Goal: Task Accomplishment & Management: Manage account settings

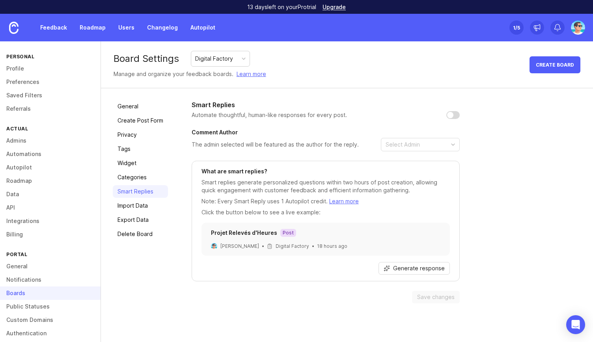
scroll to position [21, 0]
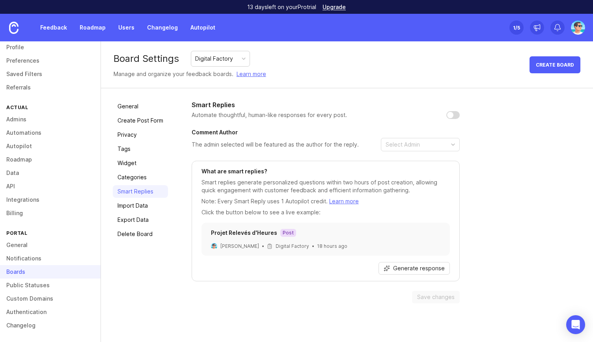
click at [583, 24] on img at bounding box center [578, 27] width 14 height 14
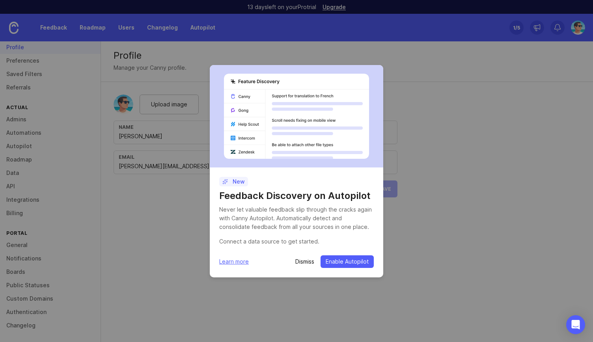
click at [175, 186] on div "New Feedback Discovery on Autopilot Never let valuable feedback slip through th…" at bounding box center [296, 171] width 593 height 342
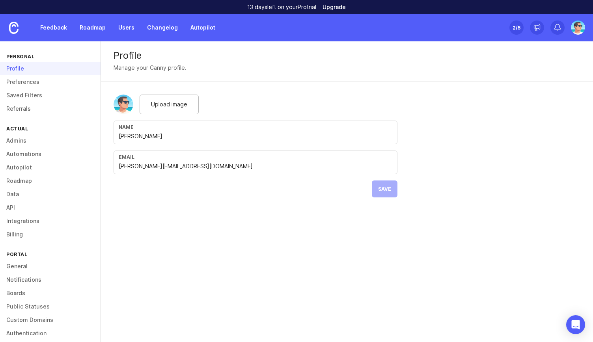
click at [27, 140] on link "Admins" at bounding box center [50, 140] width 100 height 13
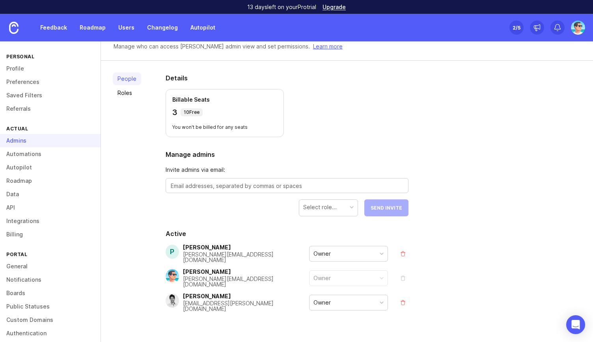
scroll to position [32, 0]
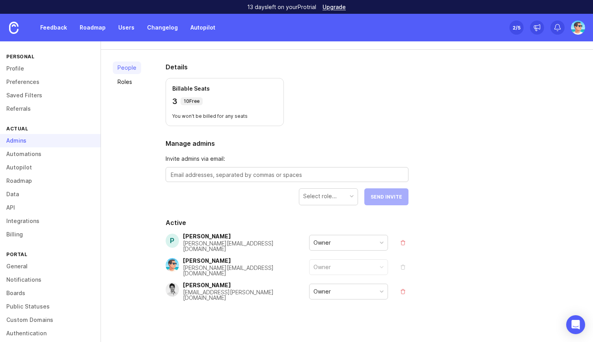
click at [290, 175] on textarea at bounding box center [287, 175] width 233 height 9
type textarea "[PERSON_NAME][EMAIL_ADDRESS][DOMAIN_NAME]"
click at [309, 193] on div "Select role..." at bounding box center [319, 196] width 33 height 9
click at [378, 198] on span "Send Invite" at bounding box center [386, 197] width 32 height 6
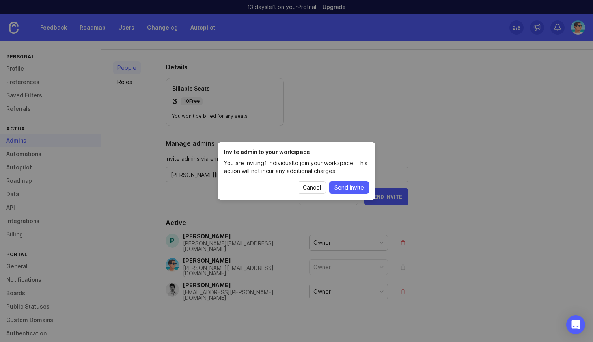
click at [359, 186] on span "Send invite" at bounding box center [349, 188] width 30 height 8
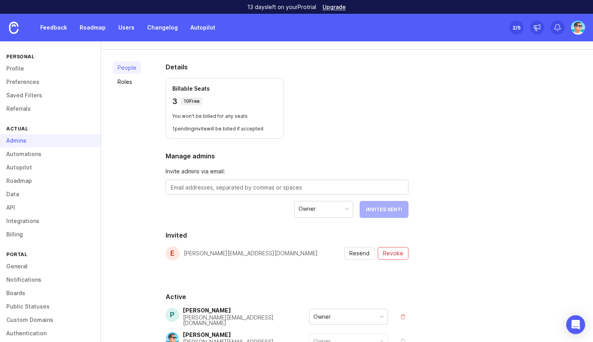
click at [399, 109] on section "Details Billable Seats 3 10 Free You won't be billed for any seats 1 pending in…" at bounding box center [287, 100] width 243 height 76
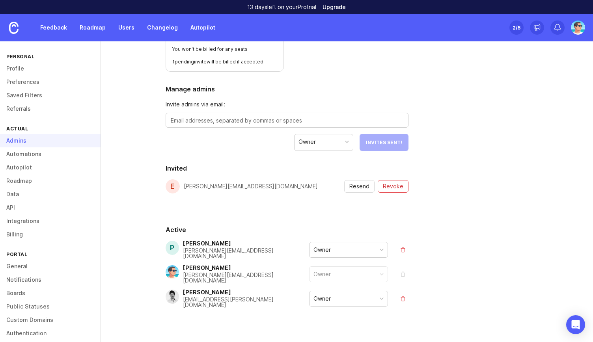
scroll to position [106, 0]
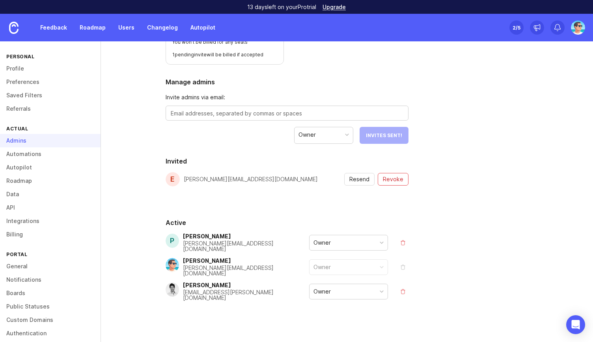
click at [65, 29] on link "Feedback" at bounding box center [53, 27] width 36 height 14
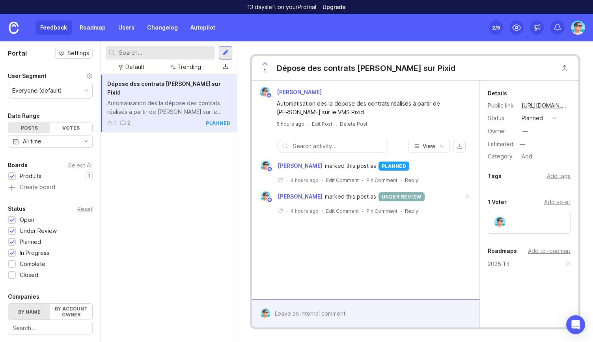
click at [95, 29] on link "Roadmap" at bounding box center [92, 27] width 35 height 14
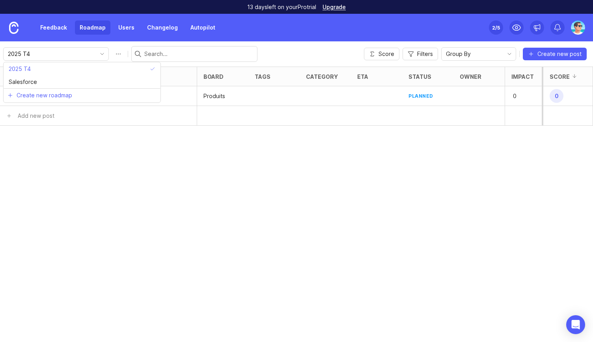
click at [73, 53] on input "2025 T4" at bounding box center [51, 54] width 87 height 9
click at [107, 166] on div "Posts (1) board tags category eta status owner Impact Votes Effort Score 1 Dépo…" at bounding box center [296, 204] width 593 height 275
click at [296, 136] on div "Posts (1) board tags category eta status owner Impact Votes Effort Score 1 Dépo…" at bounding box center [296, 204] width 593 height 275
click at [106, 99] on h6 "Dépose des contrats [PERSON_NAME] sur Pixid" at bounding box center [96, 96] width 128 height 8
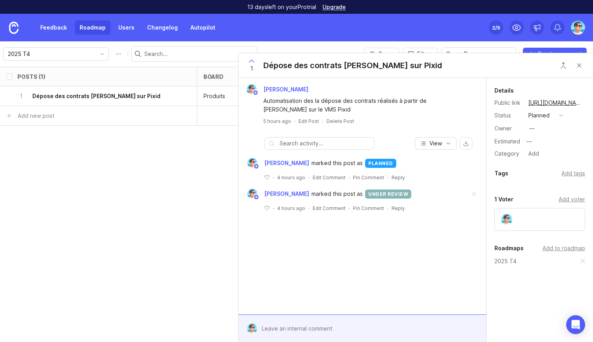
click at [310, 255] on div "Benjamin Hareau Automatisation des la dépose des contrats réalisés à partir de …" at bounding box center [361, 196] width 247 height 236
click at [187, 224] on div "Posts (1) board tags category eta status owner Impact Votes Effort Score 1 Dépo…" at bounding box center [296, 204] width 593 height 275
click at [580, 63] on button "Close button" at bounding box center [579, 66] width 16 height 16
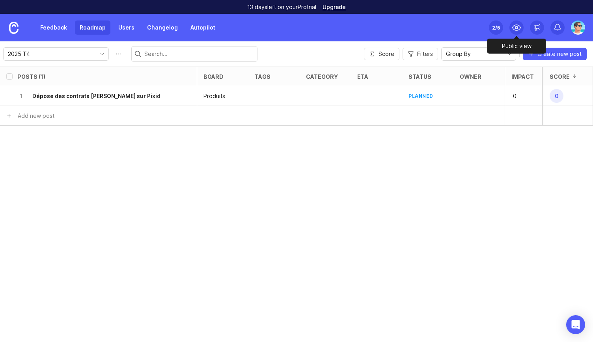
click at [511, 27] on div at bounding box center [516, 27] width 14 height 14
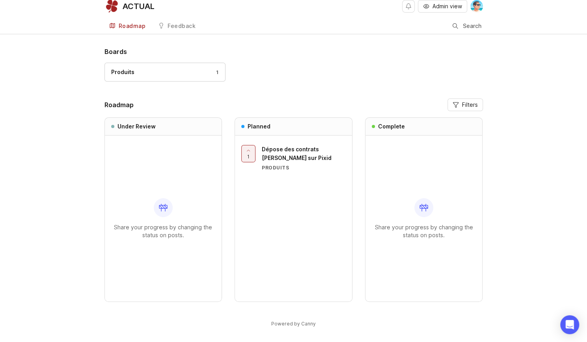
scroll to position [7, 0]
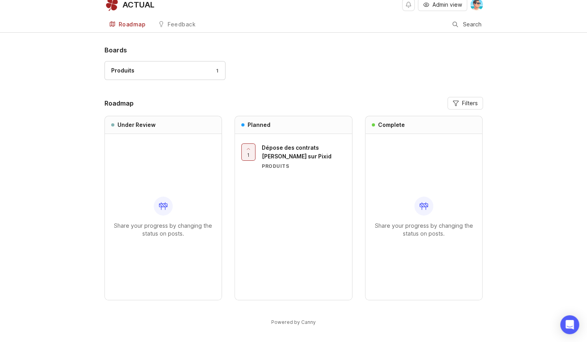
click at [50, 139] on div "Boards Produits 1 Roadmap Filters Under Review Share your progress by changing …" at bounding box center [293, 192] width 587 height 294
